Goal: Transaction & Acquisition: Subscribe to service/newsletter

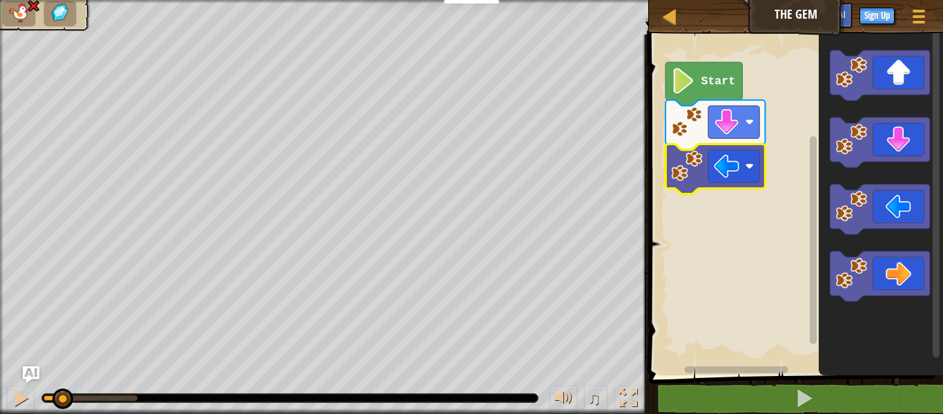
click at [58, 372] on div "♫ Cougar" at bounding box center [471, 207] width 943 height 414
drag, startPoint x: 56, startPoint y: 395, endPoint x: 33, endPoint y: 376, distance: 29.9
click at [33, 376] on div "Map The Gem Game Menu Sign Up Ask AI 1 הההההההההההההההההההההההההההההההההההההההה…" at bounding box center [471, 207] width 943 height 414
drag, startPoint x: 45, startPoint y: 398, endPoint x: 260, endPoint y: 401, distance: 214.8
click at [260, 401] on div at bounding box center [290, 398] width 496 height 8
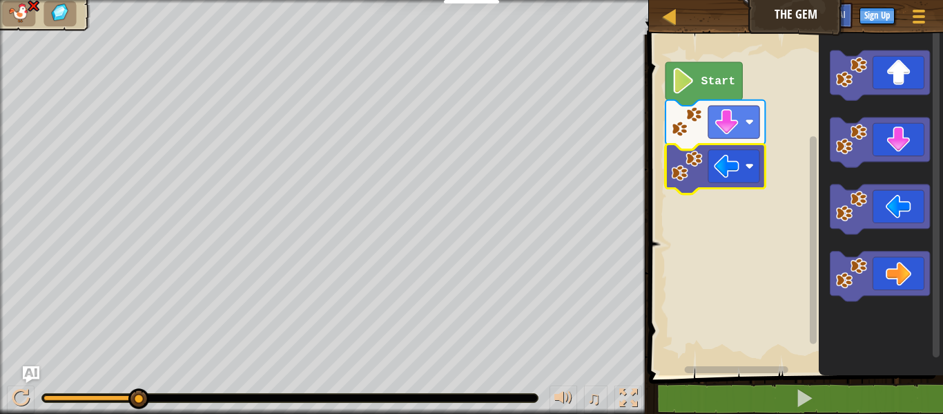
drag, startPoint x: 135, startPoint y: 393, endPoint x: 188, endPoint y: 382, distance: 53.6
click at [188, 382] on div "♫" at bounding box center [324, 394] width 649 height 41
drag, startPoint x: 144, startPoint y: 391, endPoint x: 16, endPoint y: 399, distance: 128.7
click at [16, 399] on div "♫" at bounding box center [324, 394] width 649 height 41
click at [19, 400] on div at bounding box center [21, 398] width 18 height 18
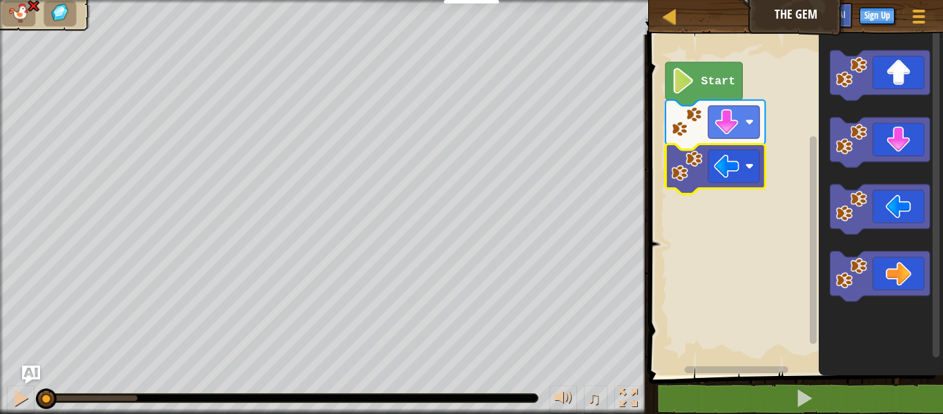
drag, startPoint x: 135, startPoint y: 397, endPoint x: 36, endPoint y: 369, distance: 102.6
click at [36, 369] on div "Map The Gem Game Menu Sign Up Ask AI 1 הההההההההההההההההההההההההההההההההההההההה…" at bounding box center [471, 207] width 943 height 414
drag, startPoint x: 40, startPoint y: 410, endPoint x: 48, endPoint y: 410, distance: 8.3
click at [48, 410] on div "♫" at bounding box center [324, 394] width 649 height 41
drag, startPoint x: 43, startPoint y: 403, endPoint x: 109, endPoint y: 378, distance: 70.8
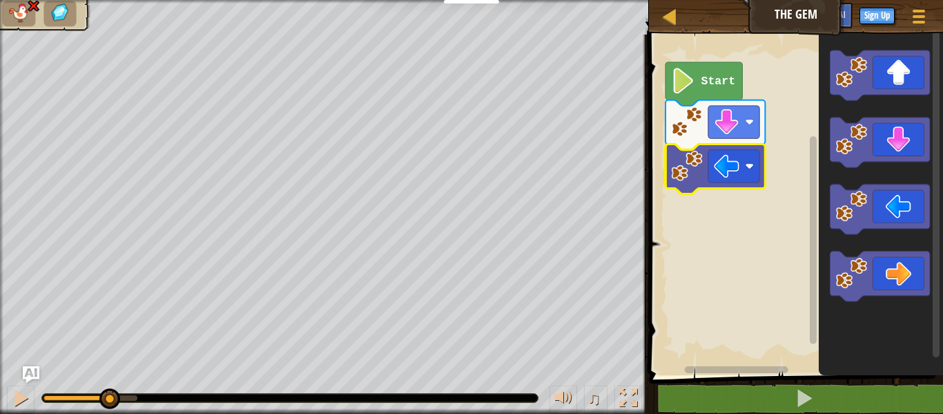
click at [109, 378] on div "♫" at bounding box center [324, 394] width 649 height 41
click at [104, 381] on div "♫" at bounding box center [324, 394] width 649 height 41
drag, startPoint x: 104, startPoint y: 387, endPoint x: 97, endPoint y: 390, distance: 7.7
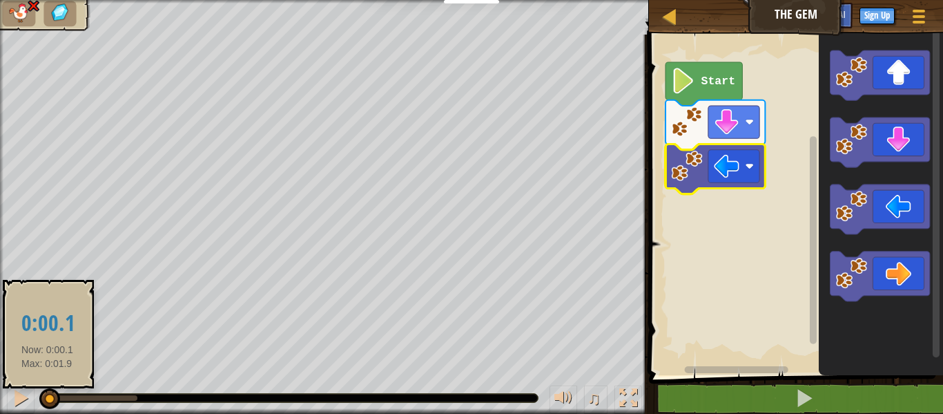
drag, startPoint x: 107, startPoint y: 391, endPoint x: 51, endPoint y: 392, distance: 56.0
click at [51, 392] on div at bounding box center [49, 398] width 21 height 21
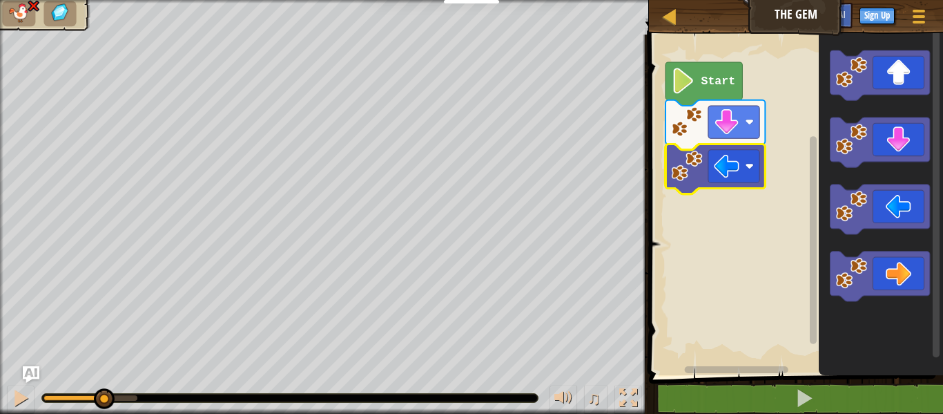
drag, startPoint x: 52, startPoint y: 392, endPoint x: 104, endPoint y: 374, distance: 54.6
click at [104, 374] on div "♫" at bounding box center [324, 394] width 649 height 41
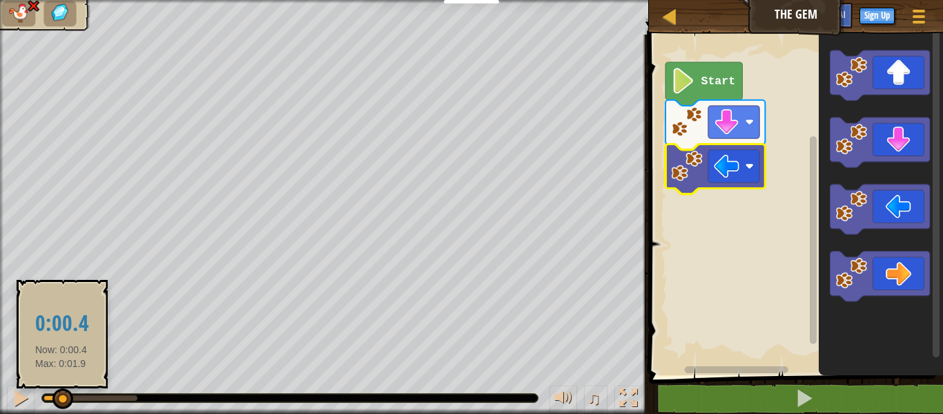
drag, startPoint x: 110, startPoint y: 392, endPoint x: 59, endPoint y: 392, distance: 51.1
click at [59, 392] on div at bounding box center [62, 398] width 21 height 21
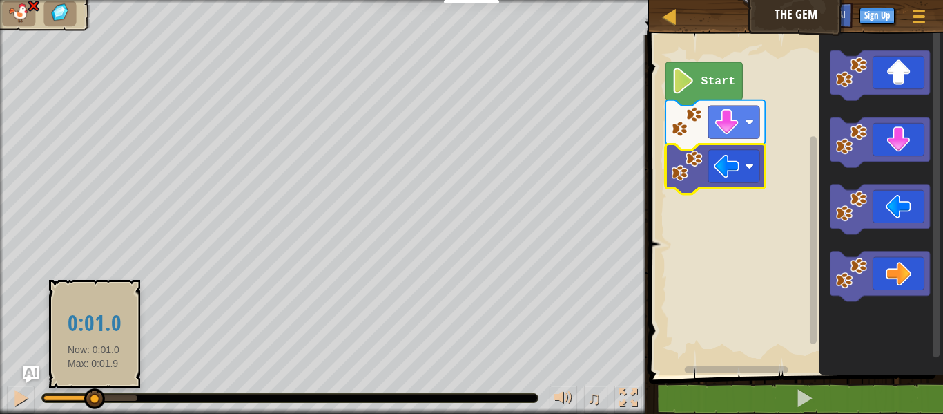
drag, startPoint x: 77, startPoint y: 399, endPoint x: 100, endPoint y: 400, distance: 22.8
click at [100, 400] on div at bounding box center [91, 398] width 94 height 6
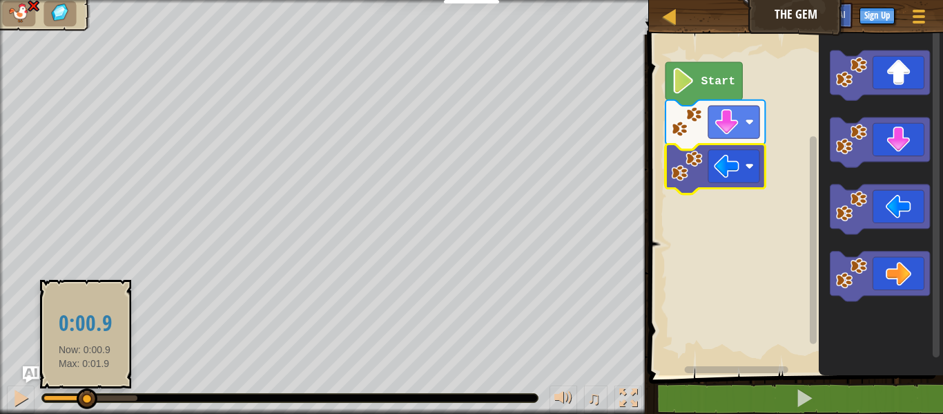
drag, startPoint x: 95, startPoint y: 406, endPoint x: 85, endPoint y: 405, distance: 10.5
click at [85, 405] on div at bounding box center [87, 398] width 21 height 21
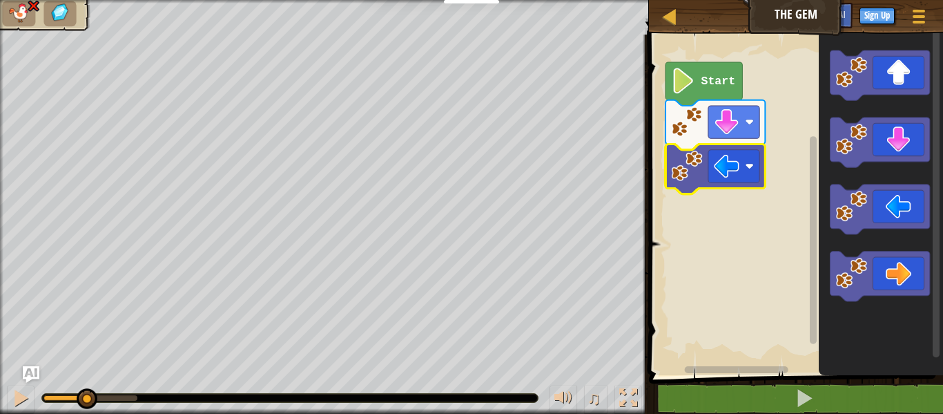
click at [99, 406] on div "♫" at bounding box center [324, 394] width 649 height 41
click at [102, 403] on div "♫" at bounding box center [324, 394] width 649 height 41
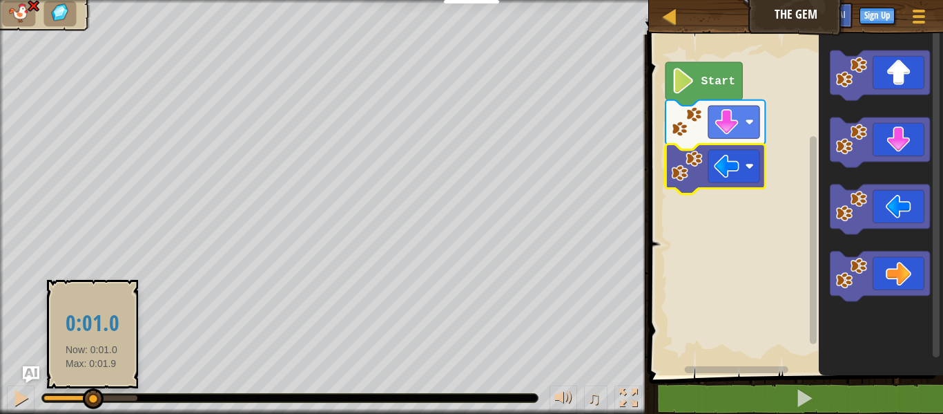
drag, startPoint x: 85, startPoint y: 400, endPoint x: 95, endPoint y: 399, distance: 9.7
click at [95, 399] on div at bounding box center [93, 398] width 21 height 21
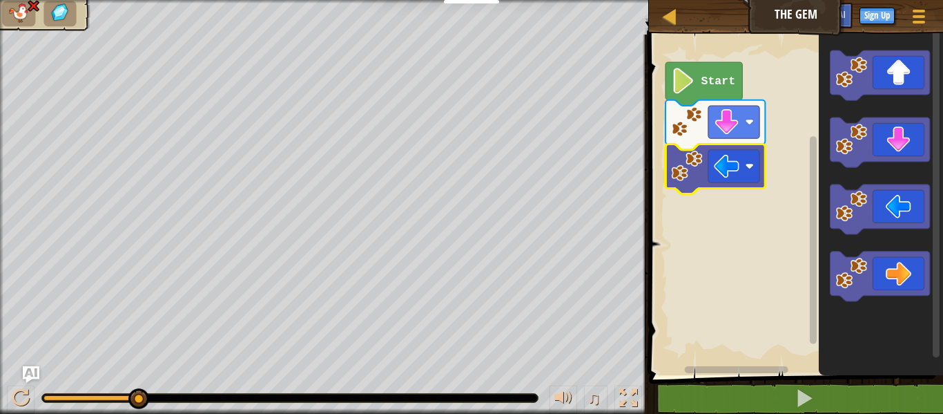
drag, startPoint x: 99, startPoint y: 394, endPoint x: 274, endPoint y: 396, distance: 174.7
click at [274, 396] on div at bounding box center [290, 398] width 496 height 8
drag, startPoint x: 128, startPoint y: 396, endPoint x: 86, endPoint y: 389, distance: 42.1
click at [86, 389] on div at bounding box center [91, 398] width 21 height 21
click at [86, 388] on div at bounding box center [87, 393] width 21 height 21
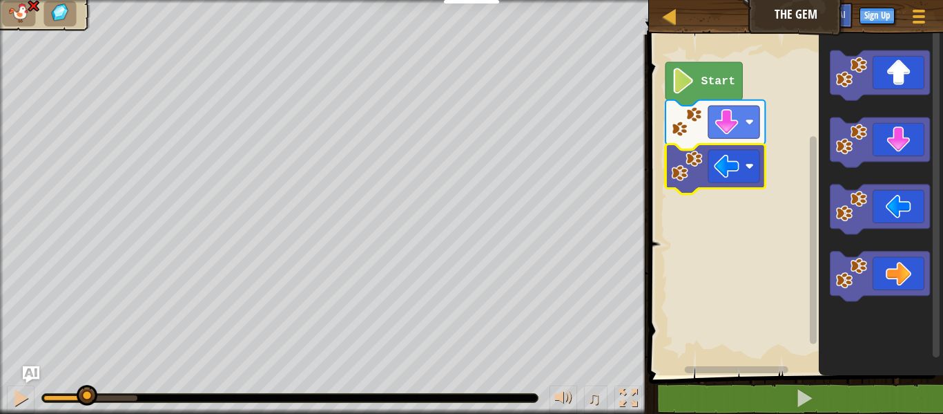
click at [86, 388] on div at bounding box center [87, 395] width 21 height 21
click at [86, 388] on div at bounding box center [87, 398] width 21 height 21
drag, startPoint x: 86, startPoint y: 388, endPoint x: 34, endPoint y: 371, distance: 55.3
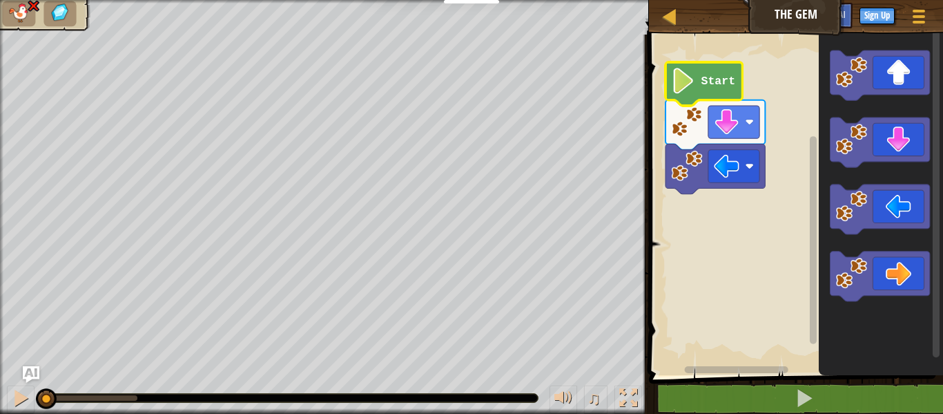
click at [735, 71] on icon "Blockly Workspace" at bounding box center [704, 84] width 77 height 44
click at [758, 124] on rect "Blockly Workspace" at bounding box center [734, 122] width 51 height 32
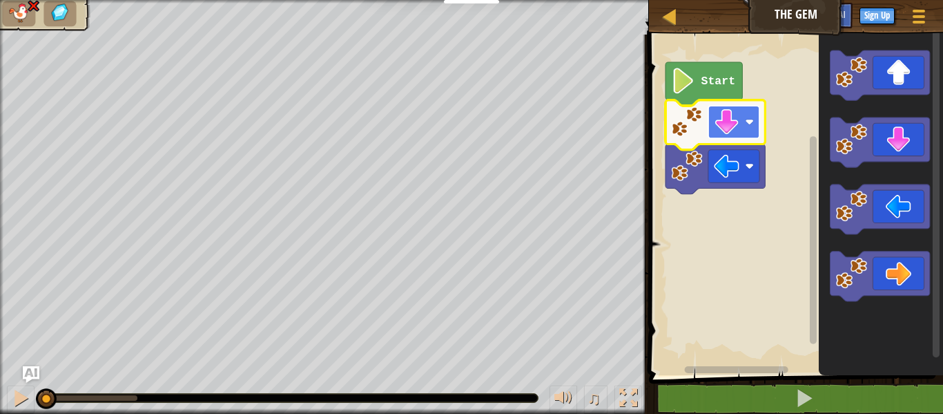
click at [746, 120] on image "Blockly Workspace" at bounding box center [749, 121] width 8 height 8
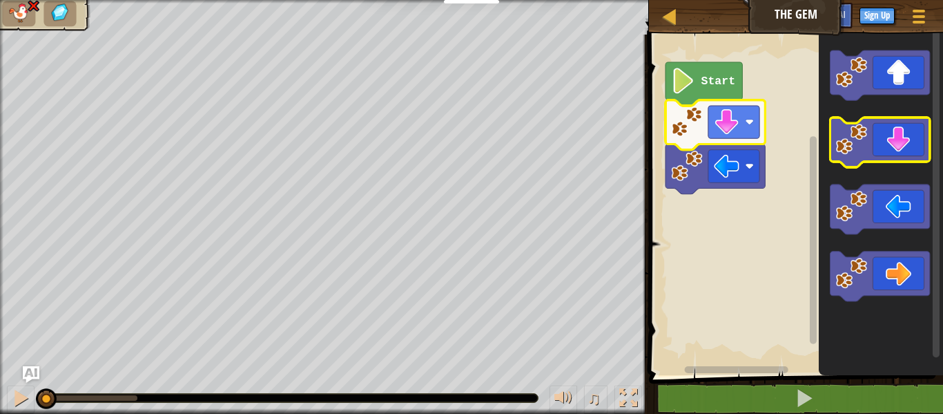
click at [883, 152] on icon "Blockly Workspace" at bounding box center [879, 142] width 99 height 50
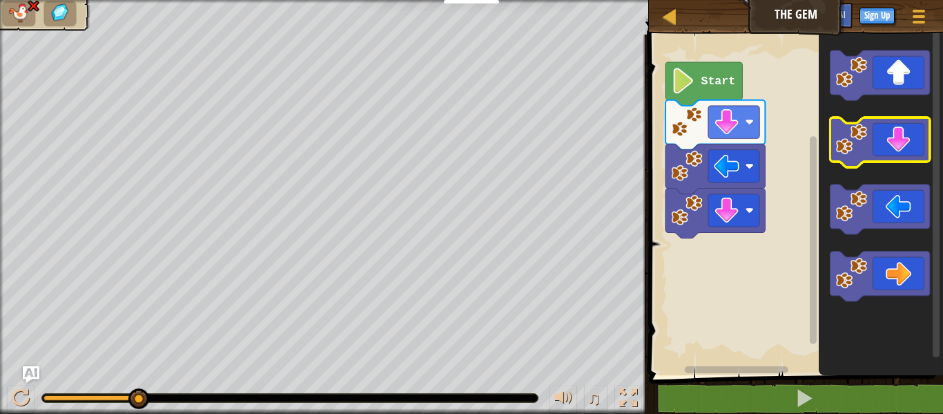
click at [925, 122] on icon "Blockly Workspace" at bounding box center [879, 142] width 99 height 50
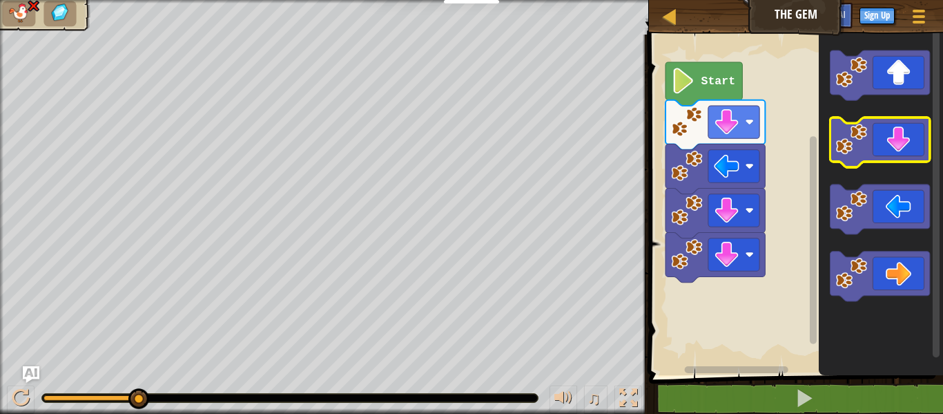
click at [916, 127] on icon "Blockly Workspace" at bounding box center [879, 142] width 99 height 50
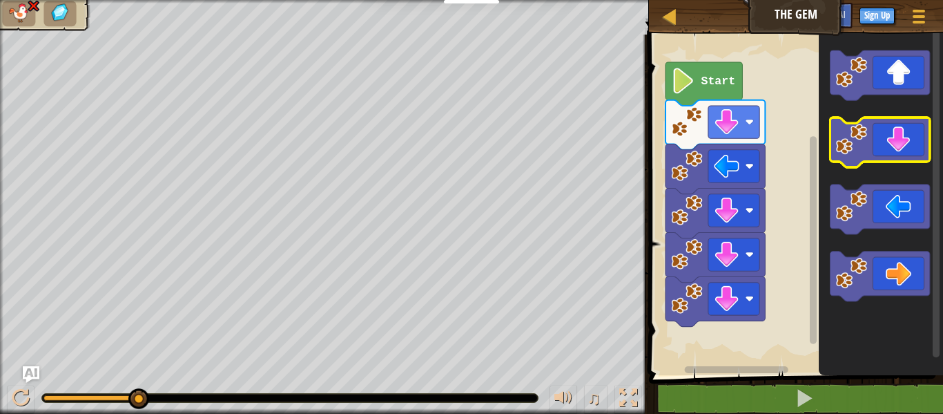
click at [922, 133] on icon "Blockly Workspace" at bounding box center [879, 142] width 99 height 50
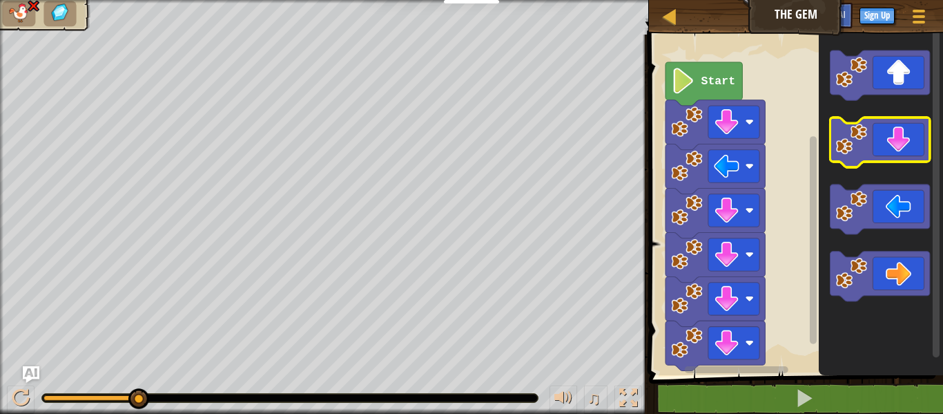
click at [921, 133] on icon "Blockly Workspace" at bounding box center [879, 142] width 99 height 50
click at [921, 132] on icon "Blockly Workspace" at bounding box center [879, 142] width 99 height 50
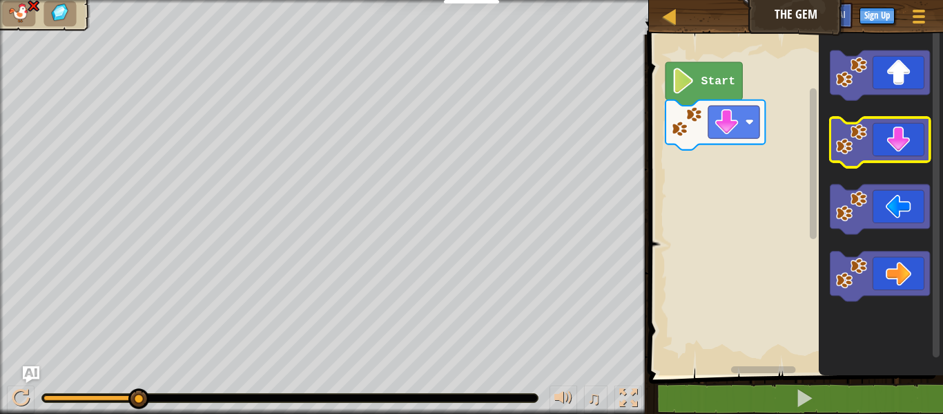
click at [927, 144] on icon "Blockly Workspace" at bounding box center [879, 142] width 99 height 50
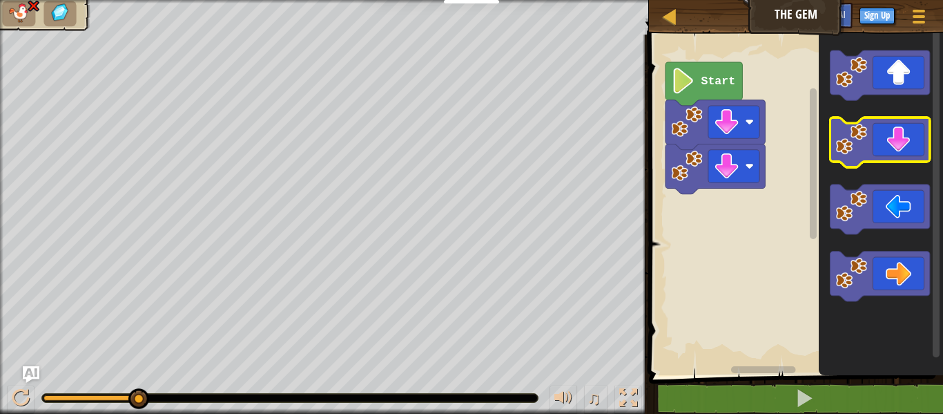
click at [927, 144] on icon "Blockly Workspace" at bounding box center [879, 142] width 99 height 50
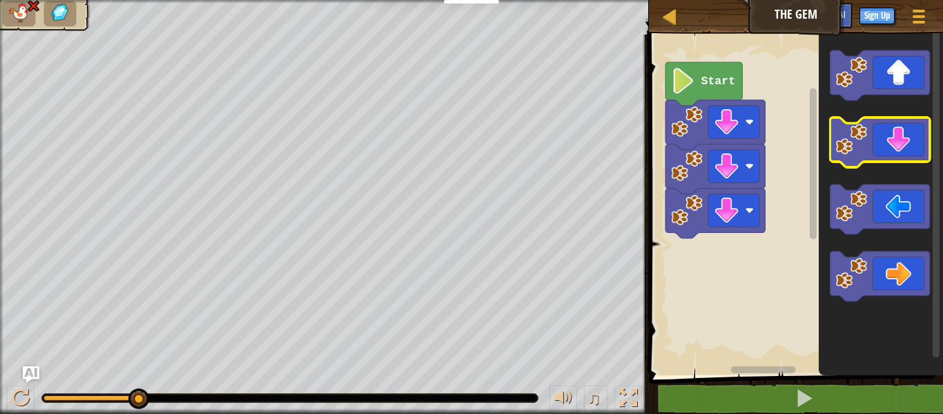
click at [927, 144] on icon "Blockly Workspace" at bounding box center [879, 142] width 99 height 50
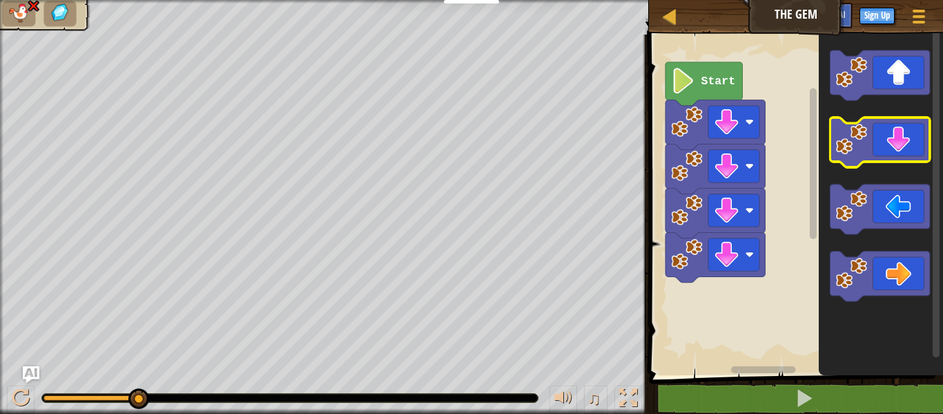
click at [927, 144] on icon "Blockly Workspace" at bounding box center [879, 142] width 99 height 50
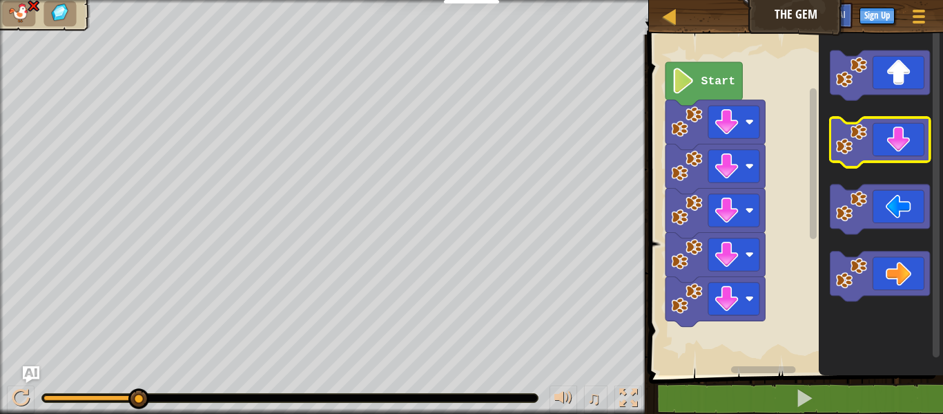
click at [927, 144] on icon "Blockly Workspace" at bounding box center [879, 142] width 99 height 50
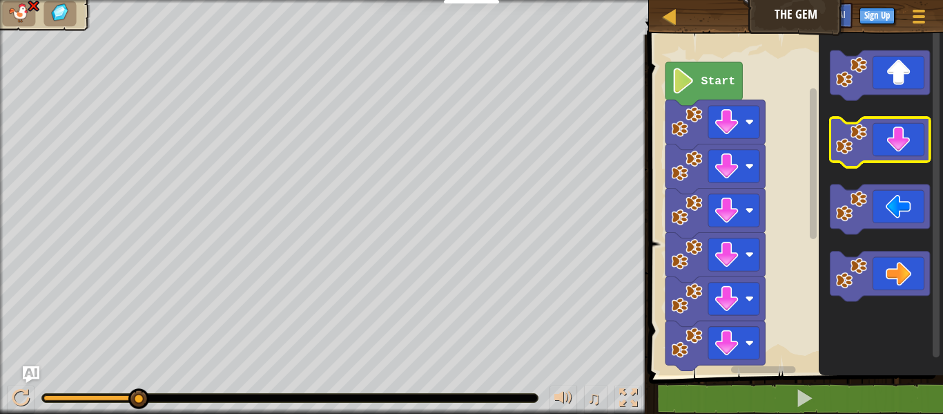
click at [927, 144] on icon "Blockly Workspace" at bounding box center [879, 142] width 99 height 50
click at [926, 144] on icon "Blockly Workspace" at bounding box center [879, 142] width 99 height 50
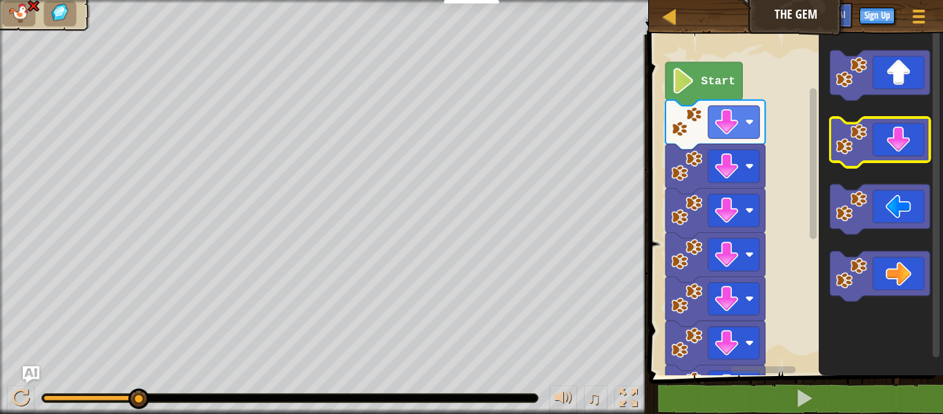
click at [926, 144] on icon "Blockly Workspace" at bounding box center [879, 142] width 99 height 50
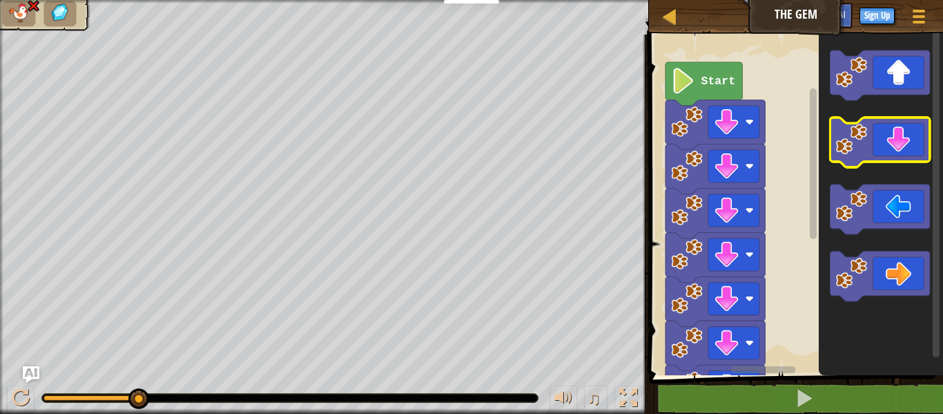
click at [926, 144] on icon "Blockly Workspace" at bounding box center [879, 142] width 99 height 50
click at [931, 146] on icon "Blockly Workspace" at bounding box center [936, 202] width 10 height 344
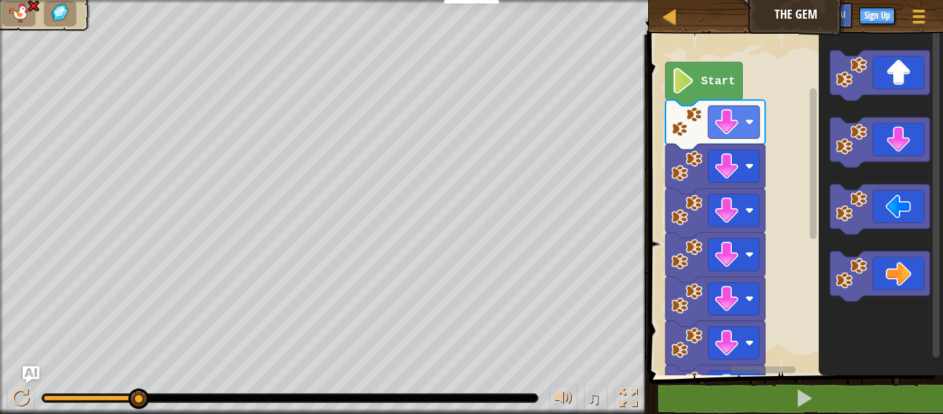
click at [718, 24] on div "Map The Gem Game Menu Sign Up Ask AI" at bounding box center [796, 17] width 294 height 35
click at [773, 22] on div "Map The Gem Game Menu Sign Up Ask AI" at bounding box center [796, 17] width 294 height 35
click at [879, 10] on button "Sign Up" at bounding box center [877, 16] width 35 height 17
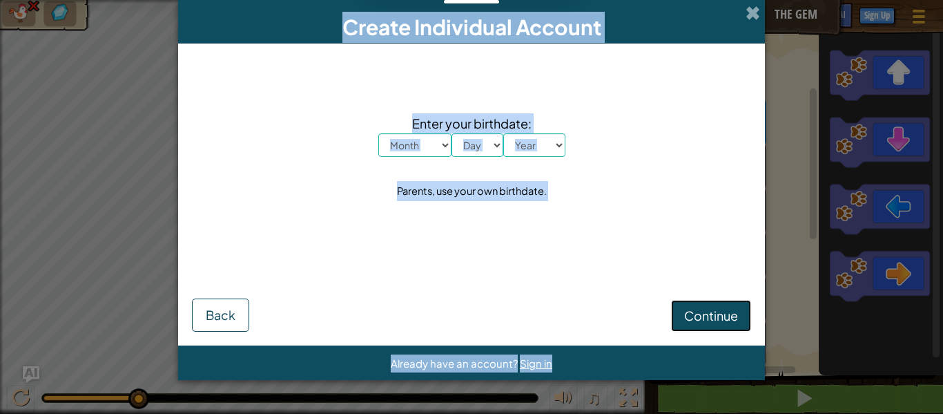
click at [726, 323] on span "Continue" at bounding box center [711, 315] width 54 height 16
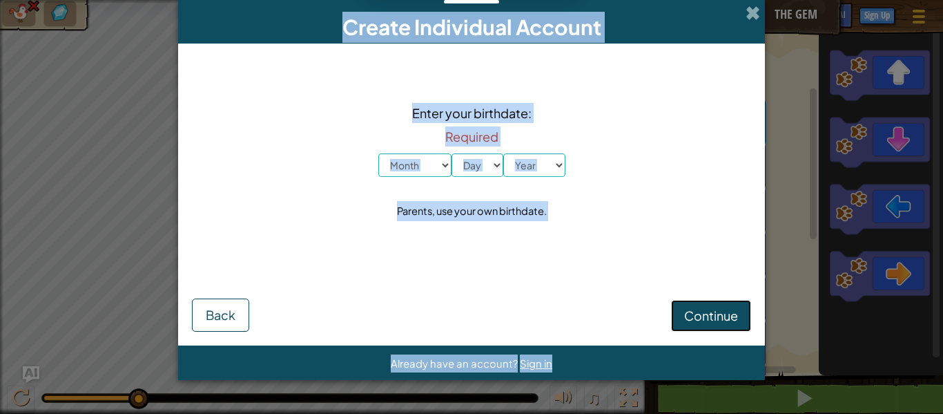
click at [726, 320] on span "Continue" at bounding box center [711, 315] width 54 height 16
